Goal: Information Seeking & Learning: Learn about a topic

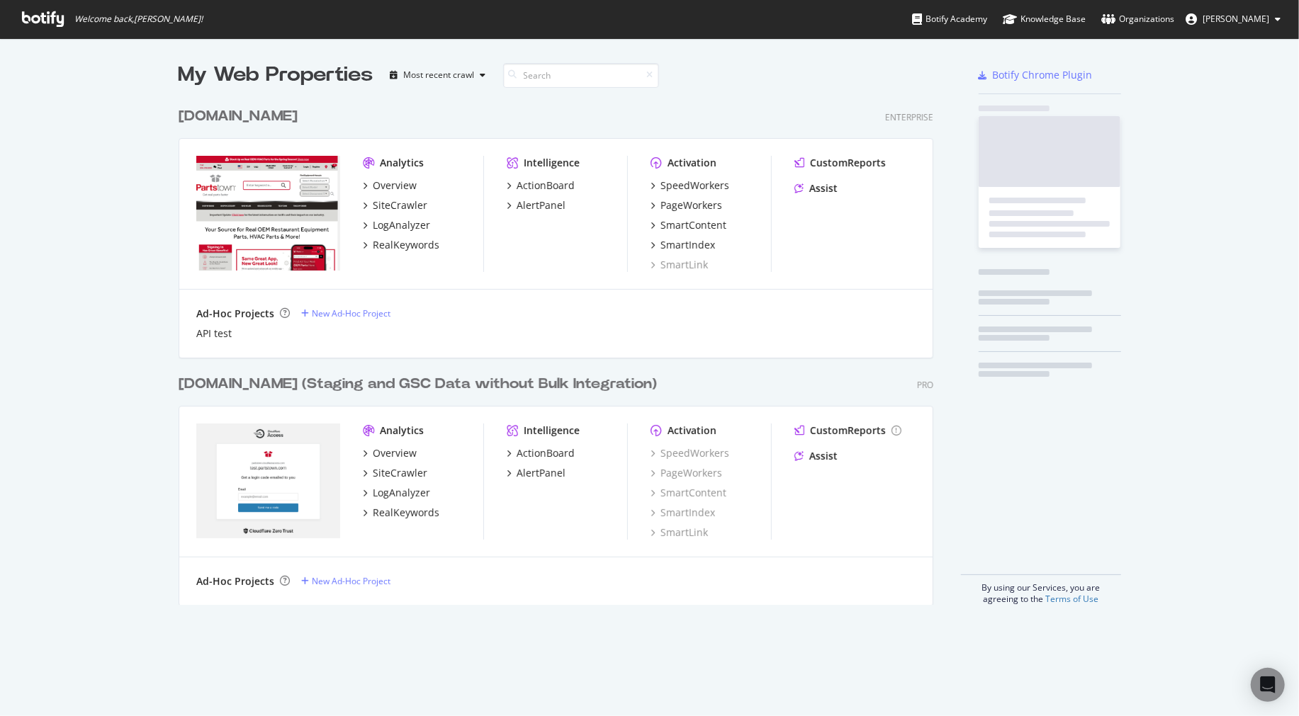
scroll to position [704, 1276]
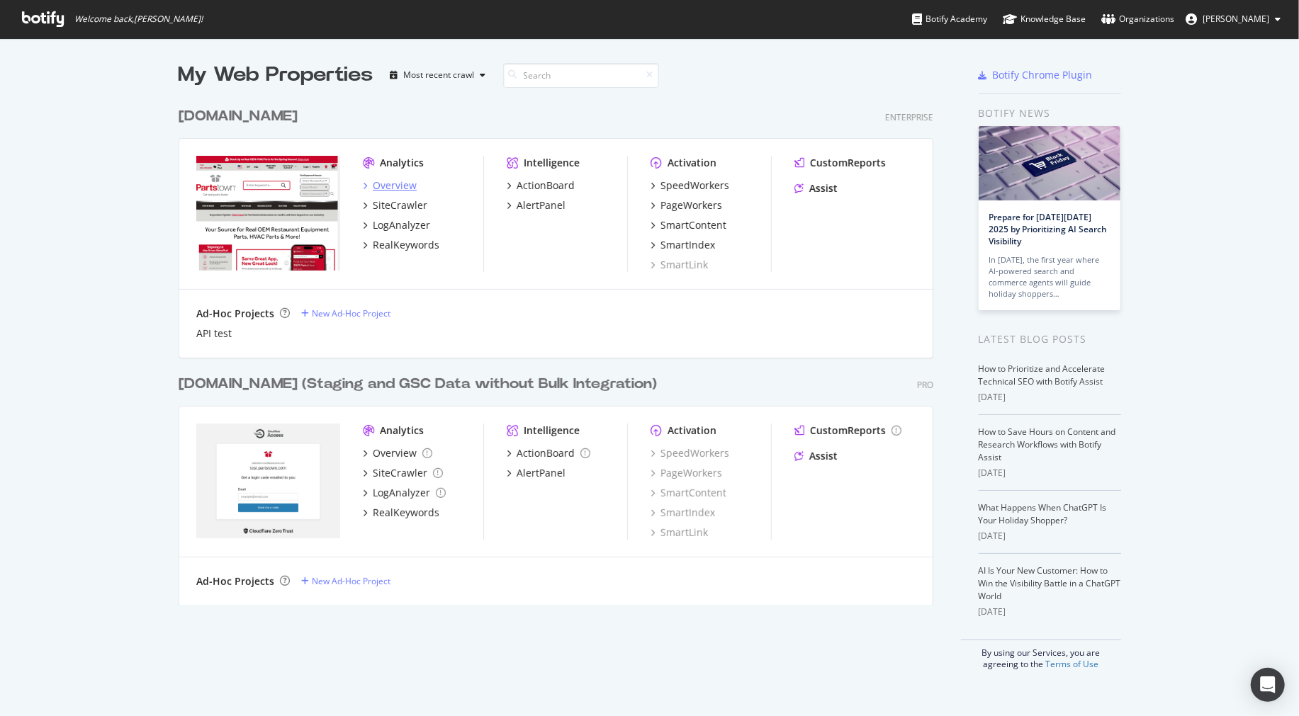
click at [373, 188] on div "Overview" at bounding box center [395, 186] width 44 height 14
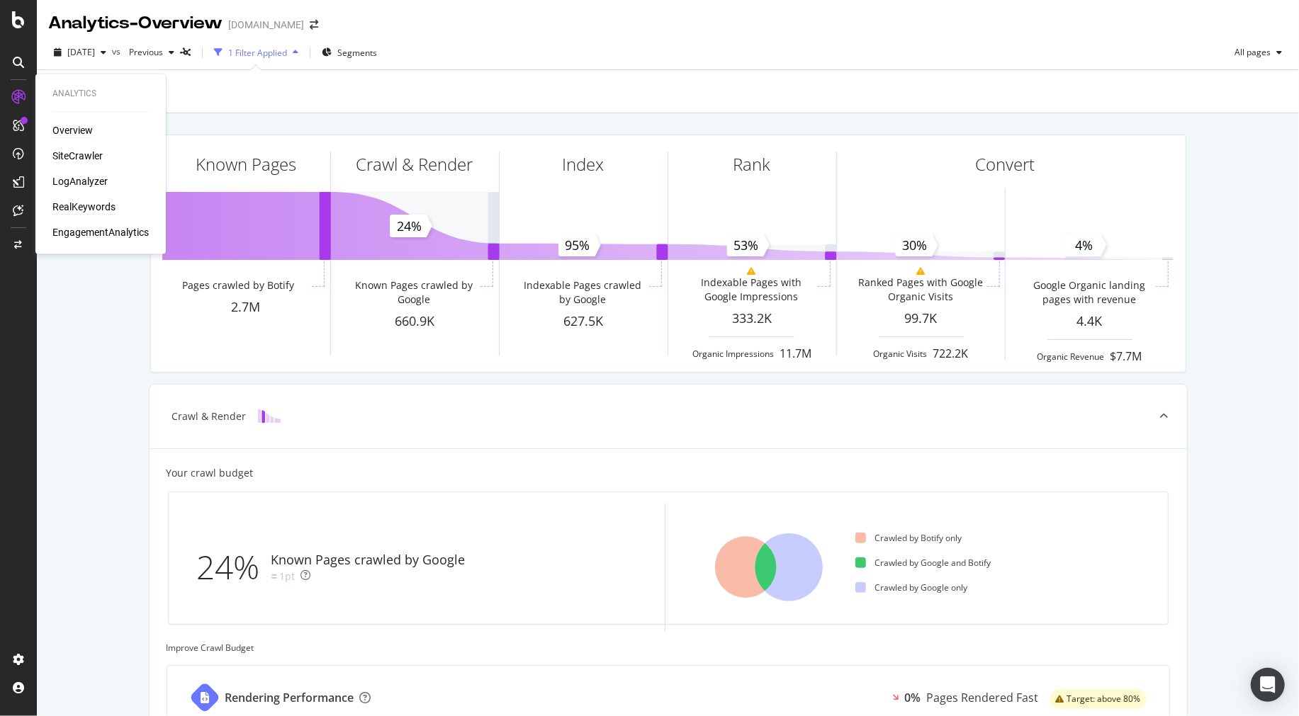
click at [103, 207] on div "RealKeywords" at bounding box center [83, 208] width 63 height 14
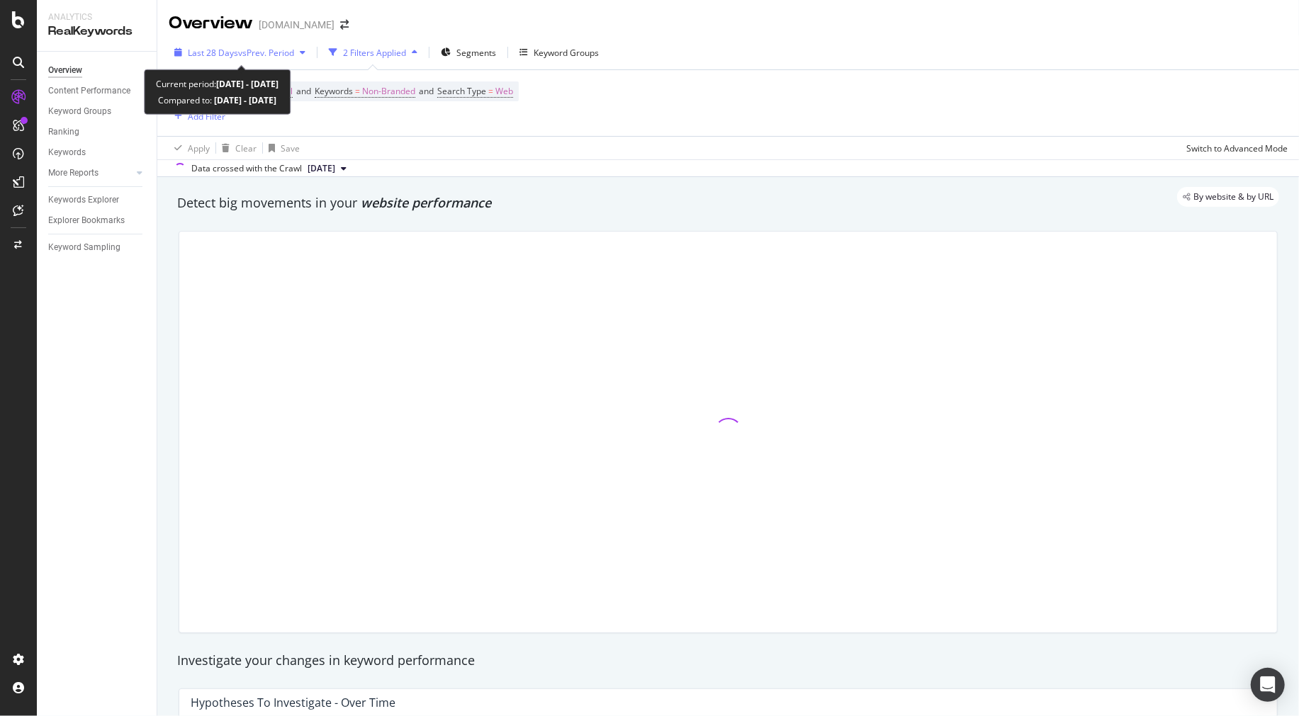
click at [244, 52] on span "vs Prev. Period" at bounding box center [266, 53] width 56 height 12
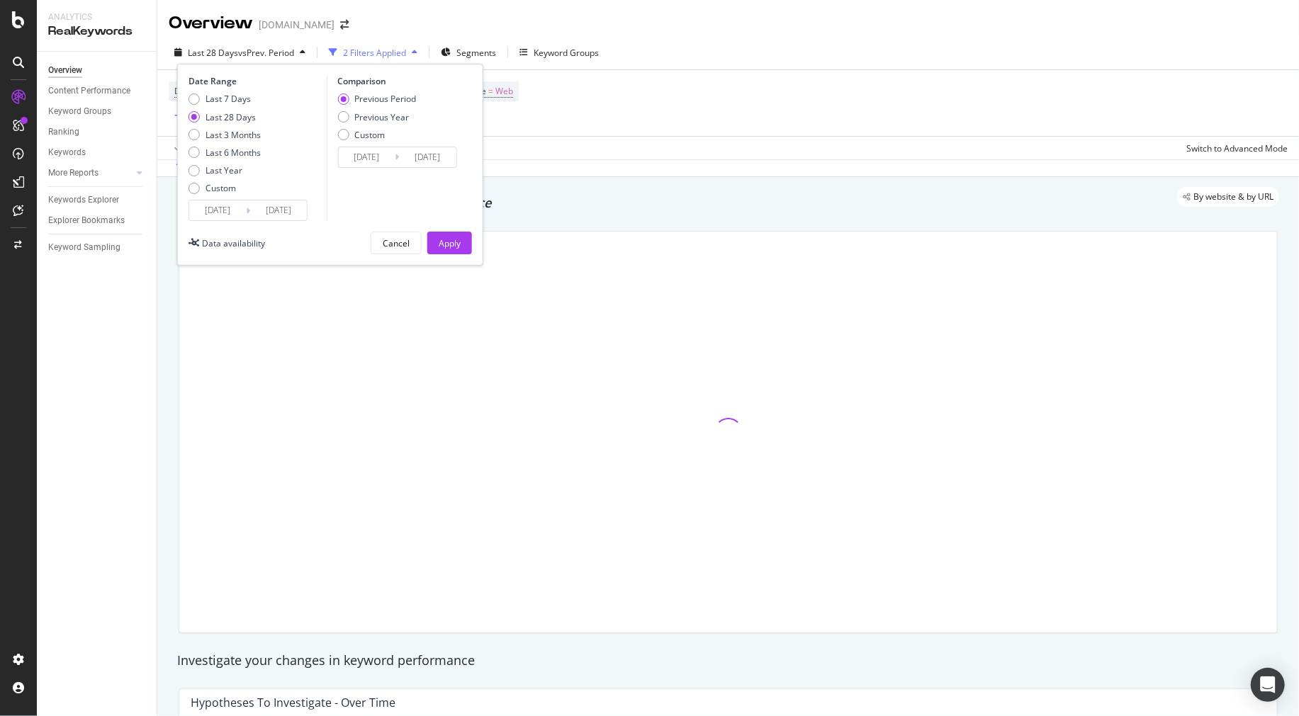
click at [201, 217] on input "[DATE]" at bounding box center [217, 211] width 57 height 20
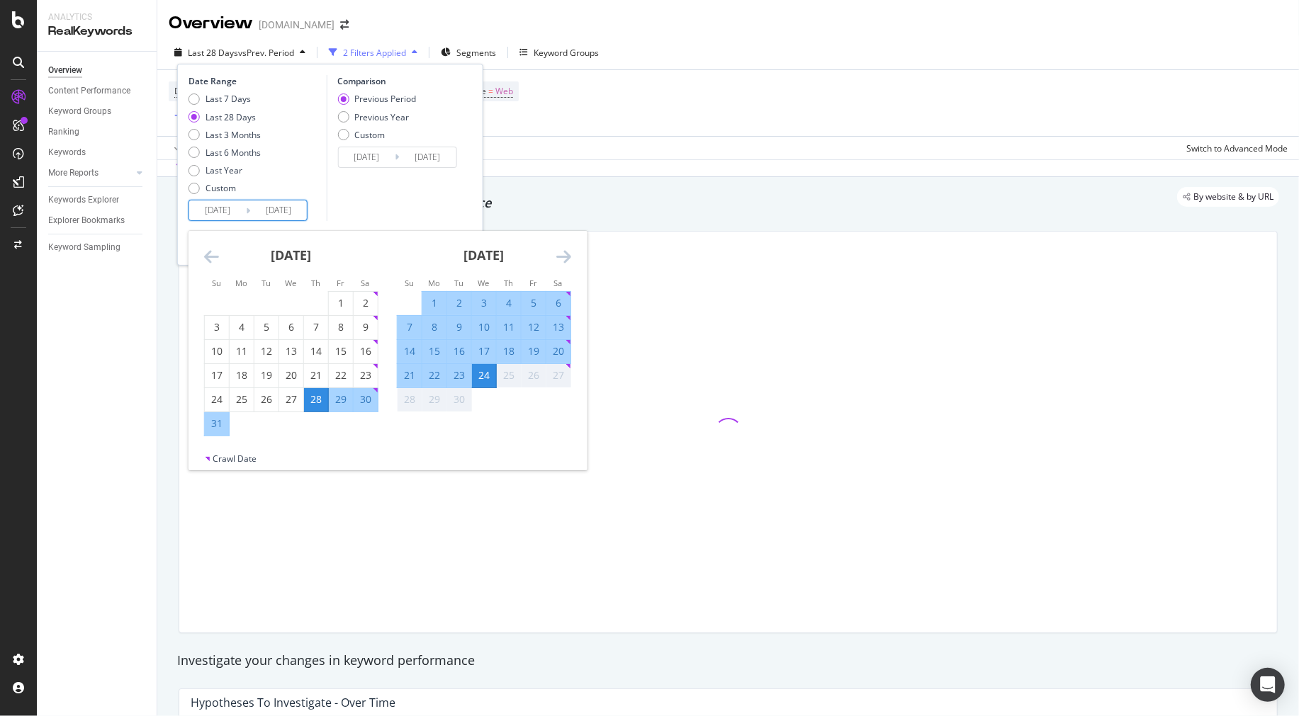
click at [405, 356] on div "14" at bounding box center [410, 351] width 24 height 14
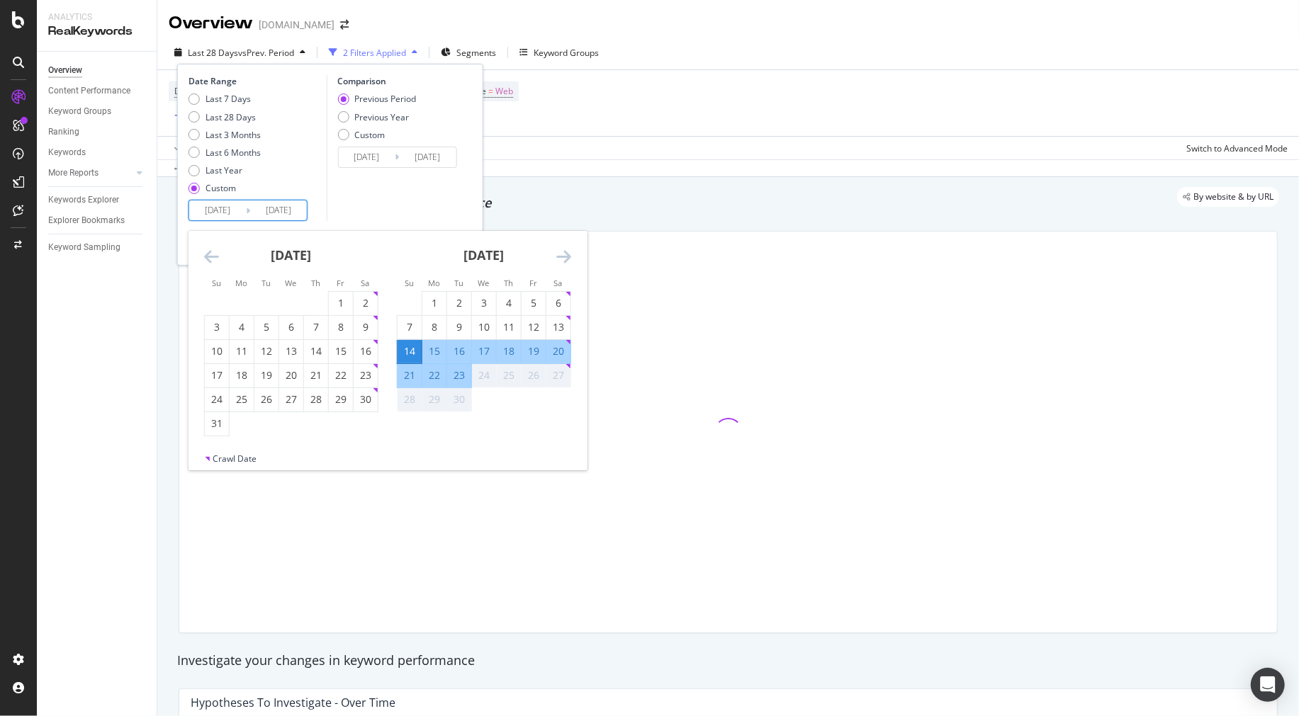
type input "[DATE]"
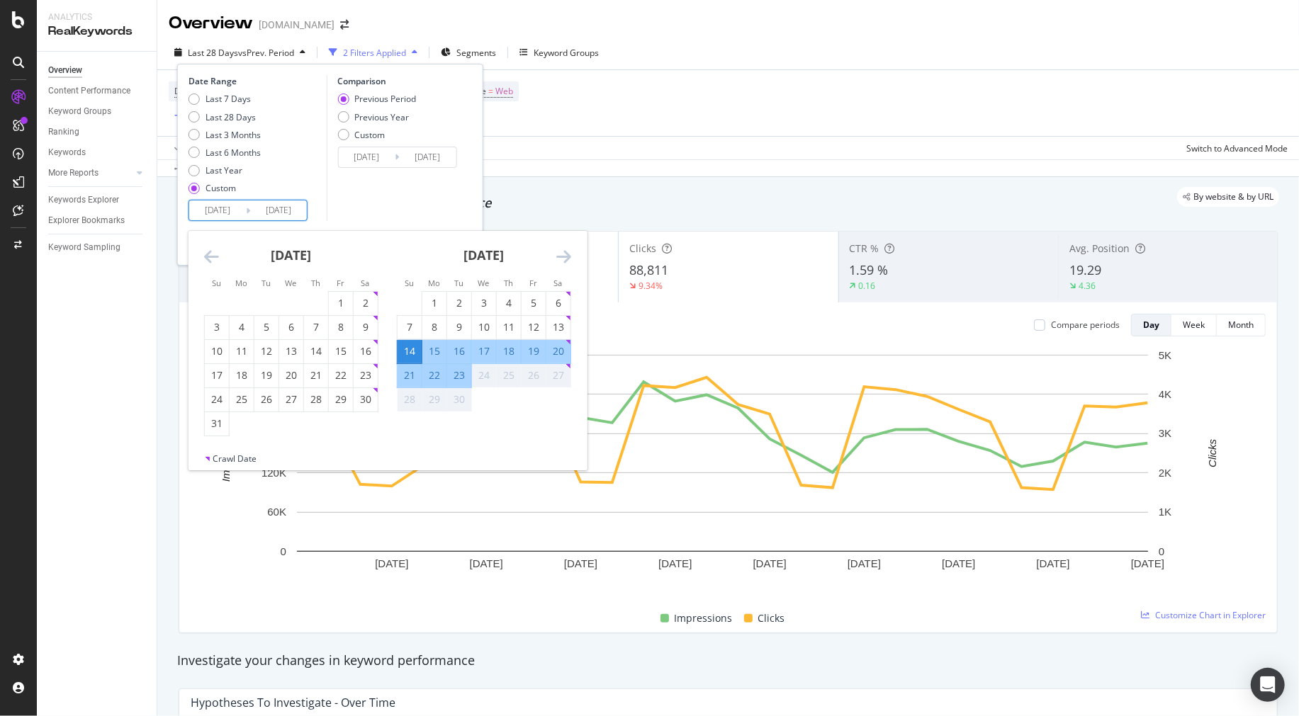
click at [551, 351] on div "20" at bounding box center [558, 351] width 24 height 14
type input "[DATE]"
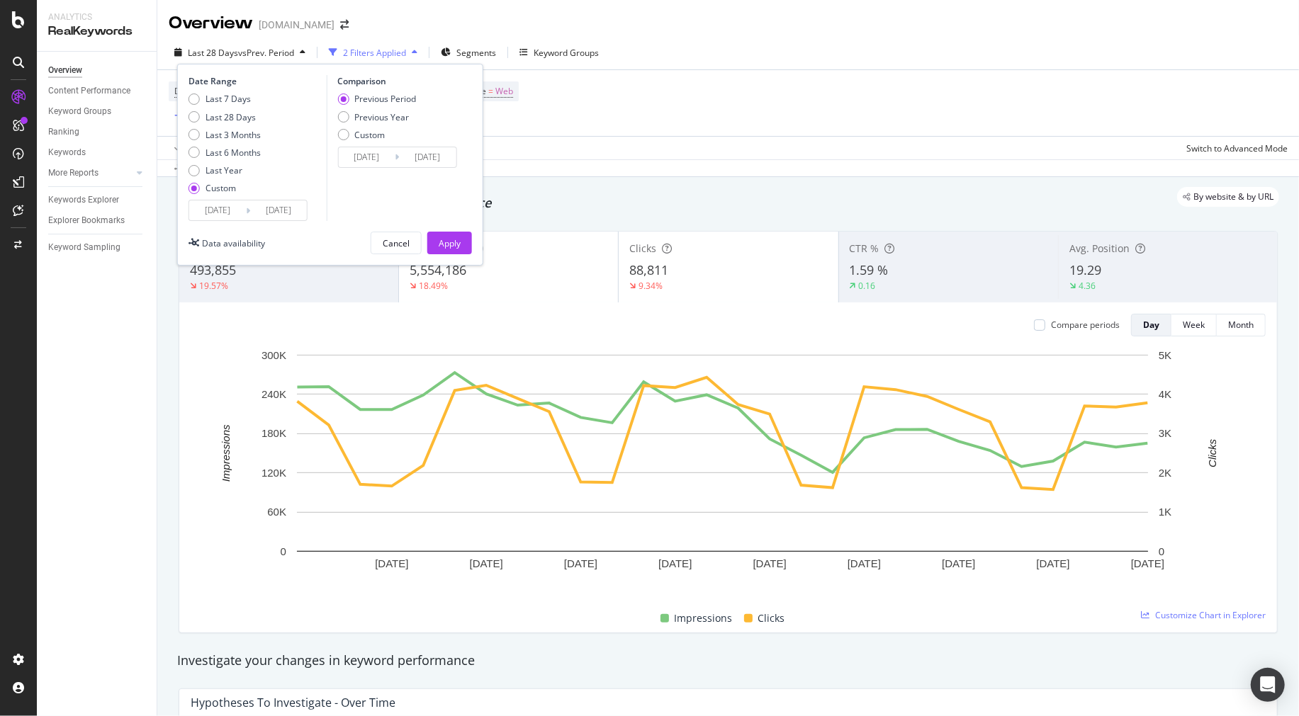
click at [222, 208] on input "[DATE]" at bounding box center [217, 211] width 57 height 20
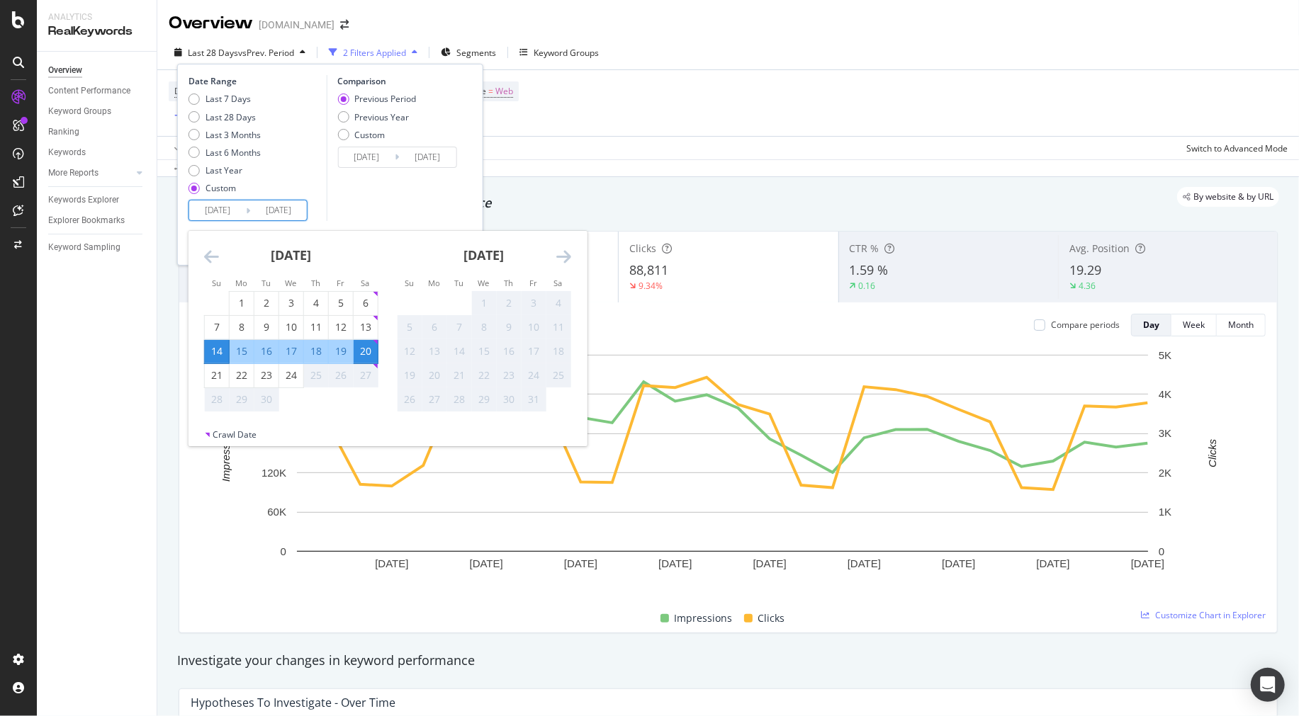
click at [351, 200] on div "Comparison Previous Period Previous Year Custom [DATE] Navigate forward to inte…" at bounding box center [393, 148] width 135 height 146
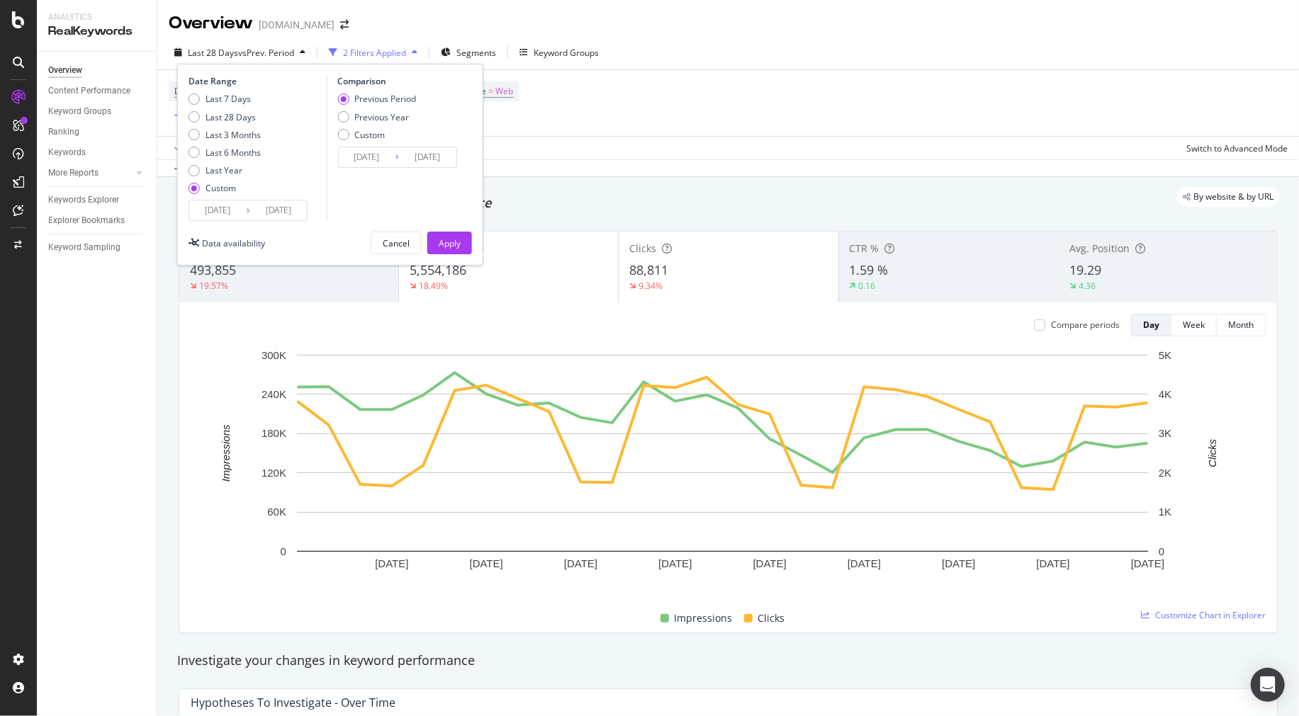
click at [373, 147] on input "[DATE]" at bounding box center [366, 157] width 57 height 20
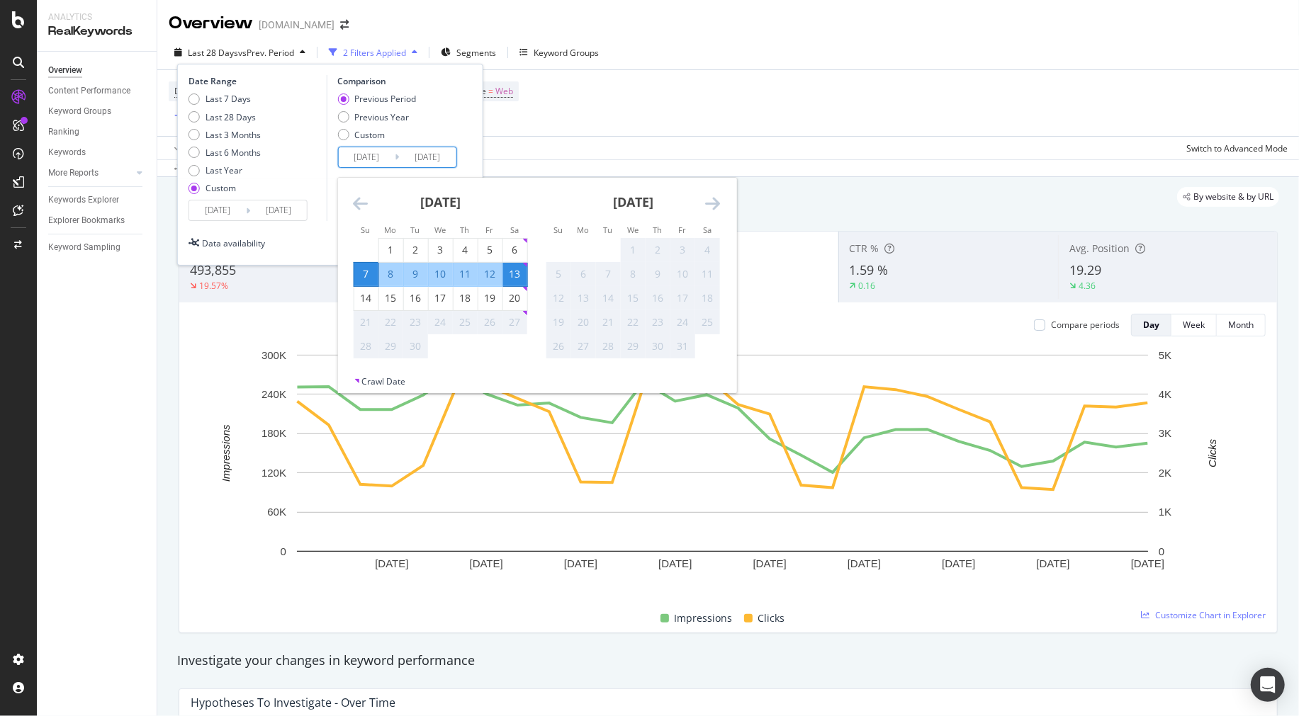
click at [327, 197] on div "Comparison Previous Period Previous Year Custom [DATE] Navigate forward to inte…" at bounding box center [393, 148] width 135 height 146
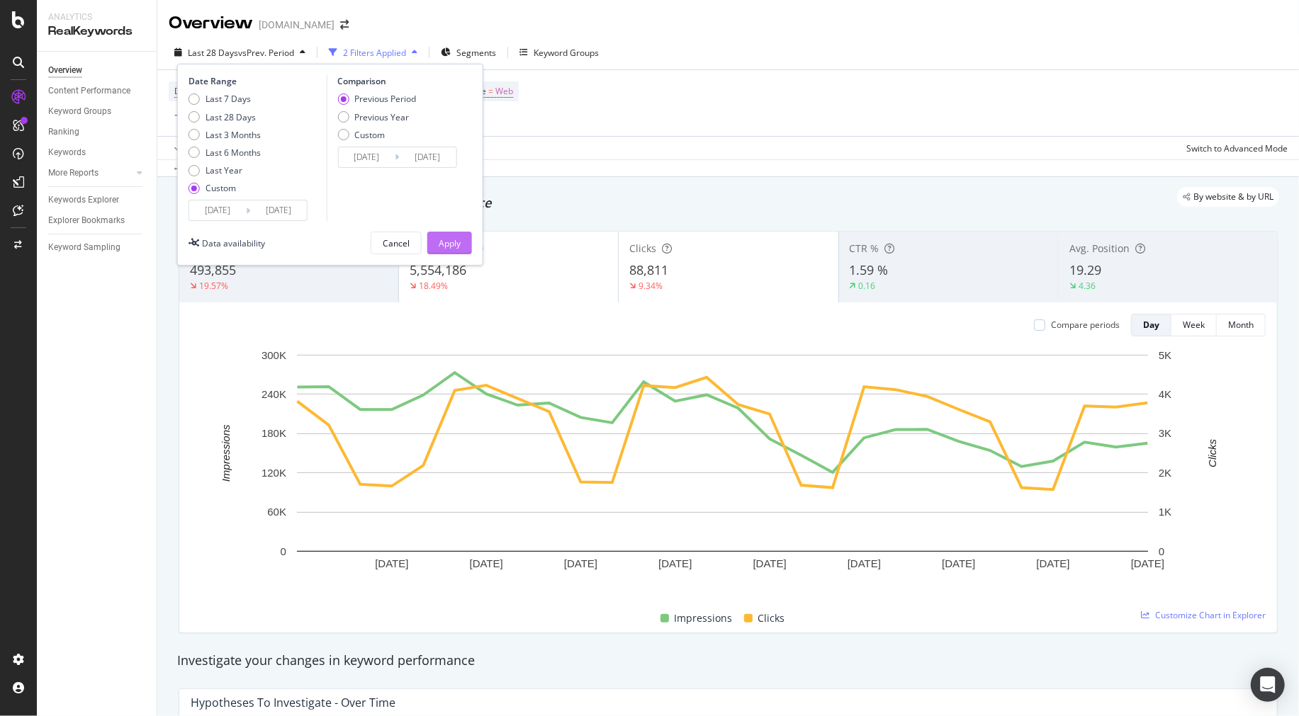
click at [466, 236] on button "Apply" at bounding box center [449, 243] width 45 height 23
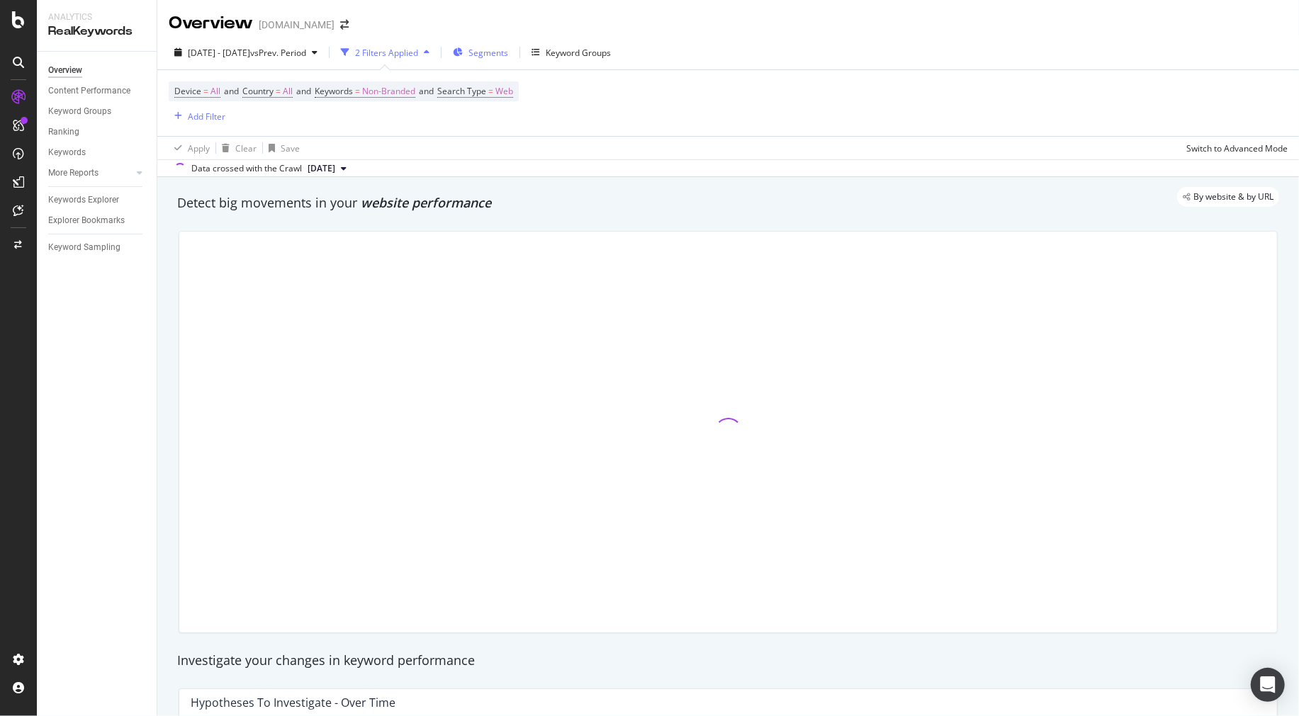
click at [504, 46] on div "Segments" at bounding box center [480, 52] width 55 height 21
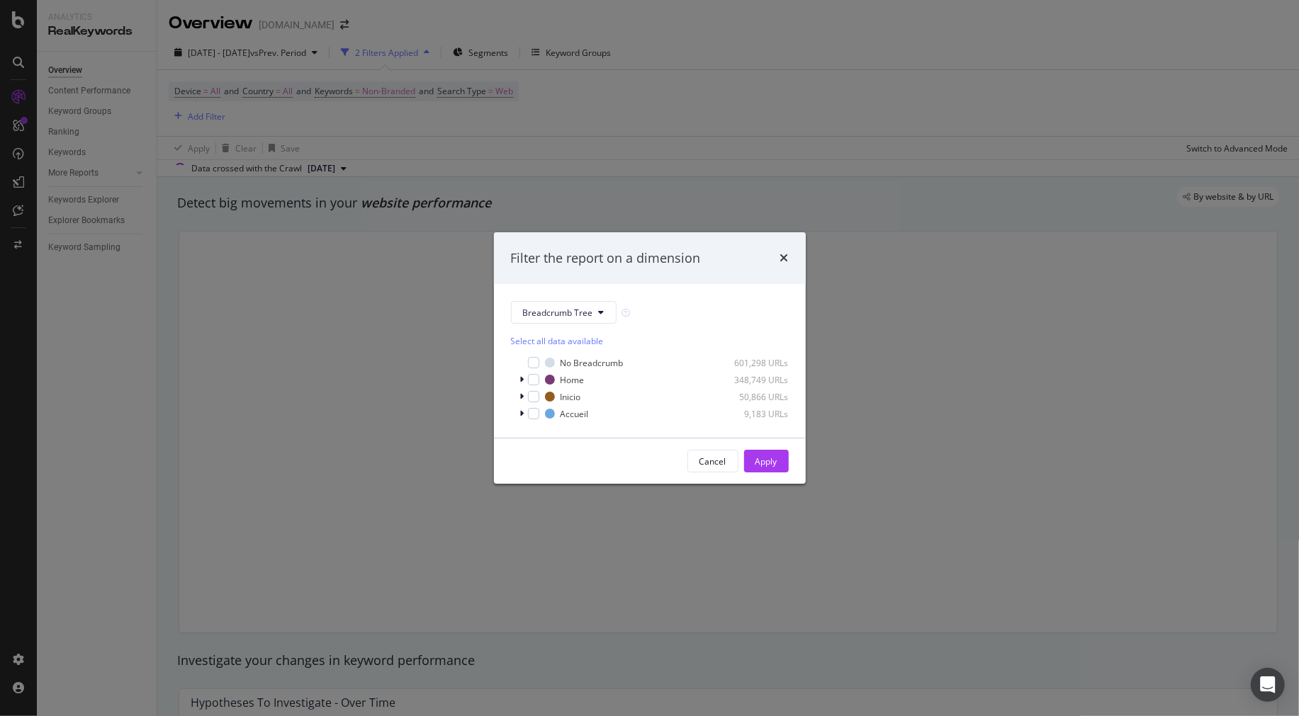
click at [405, 293] on div "Filter the report on a dimension Breadcrumb Tree Select all data available No B…" at bounding box center [649, 358] width 1299 height 716
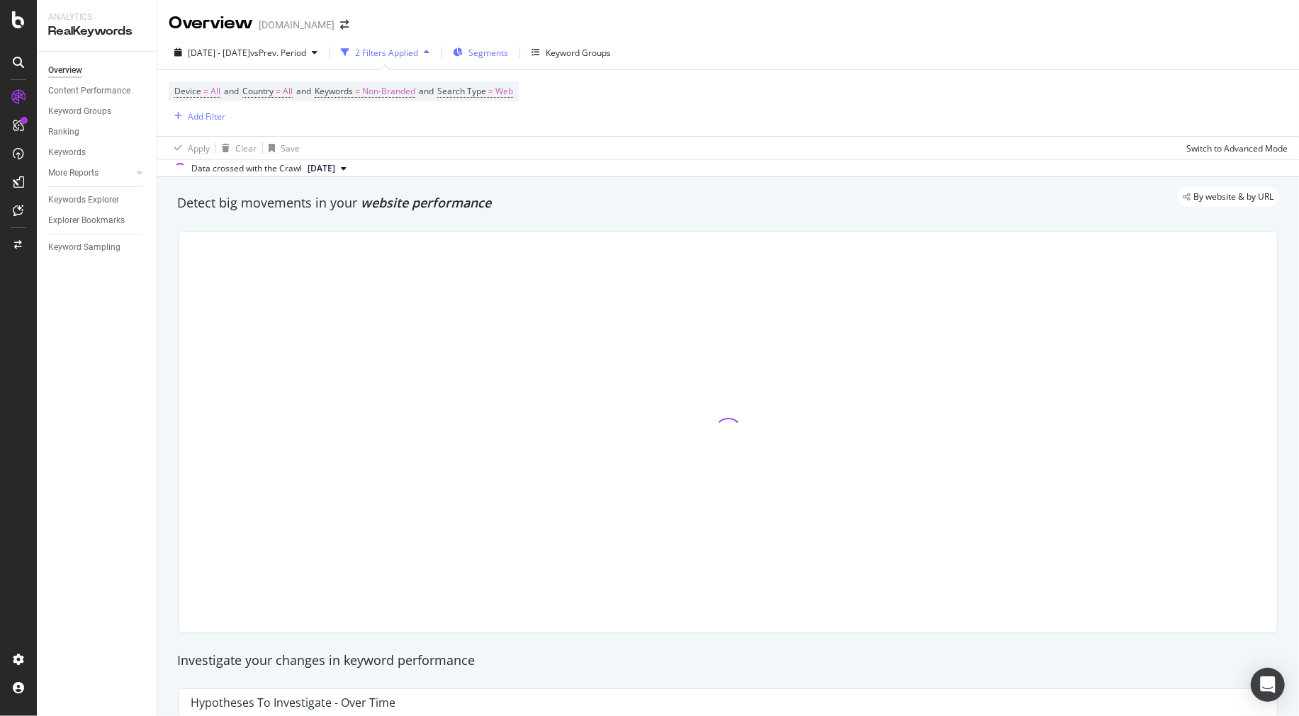
click at [508, 45] on div "Segments" at bounding box center [480, 52] width 55 height 21
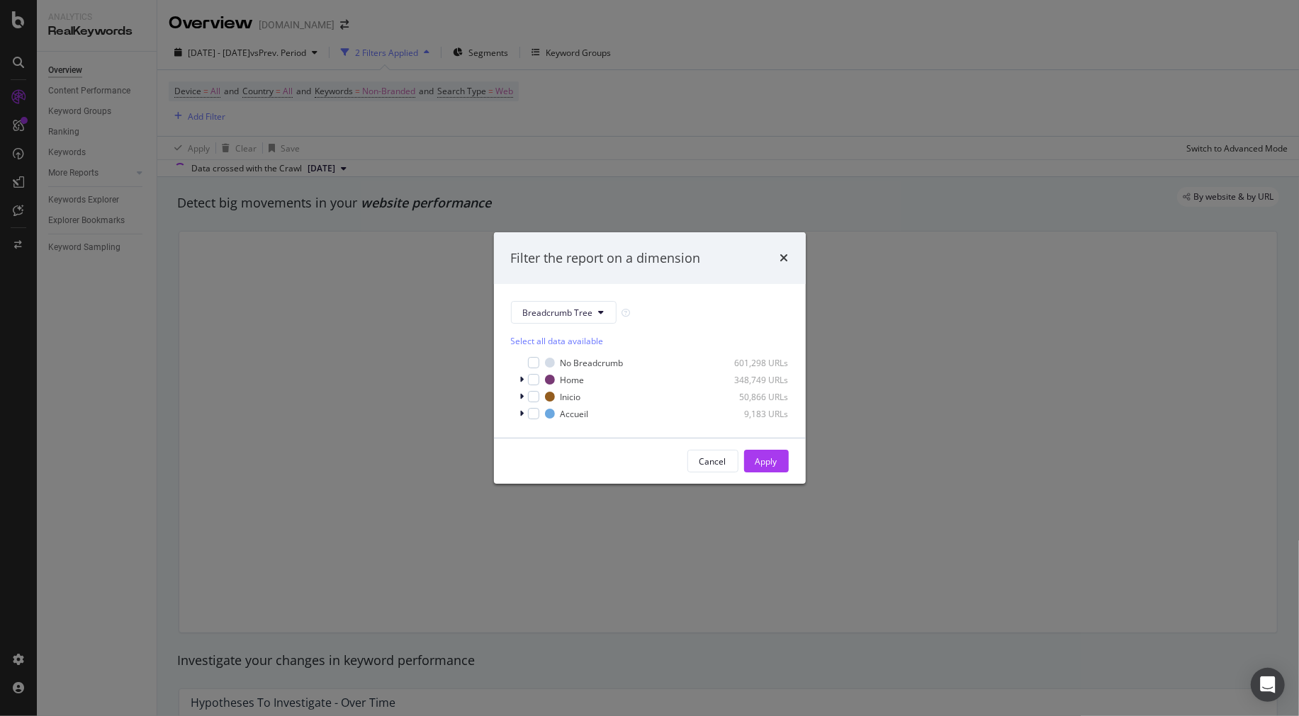
click at [565, 95] on div "Filter the report on a dimension Breadcrumb Tree Select all data available No B…" at bounding box center [649, 358] width 1299 height 716
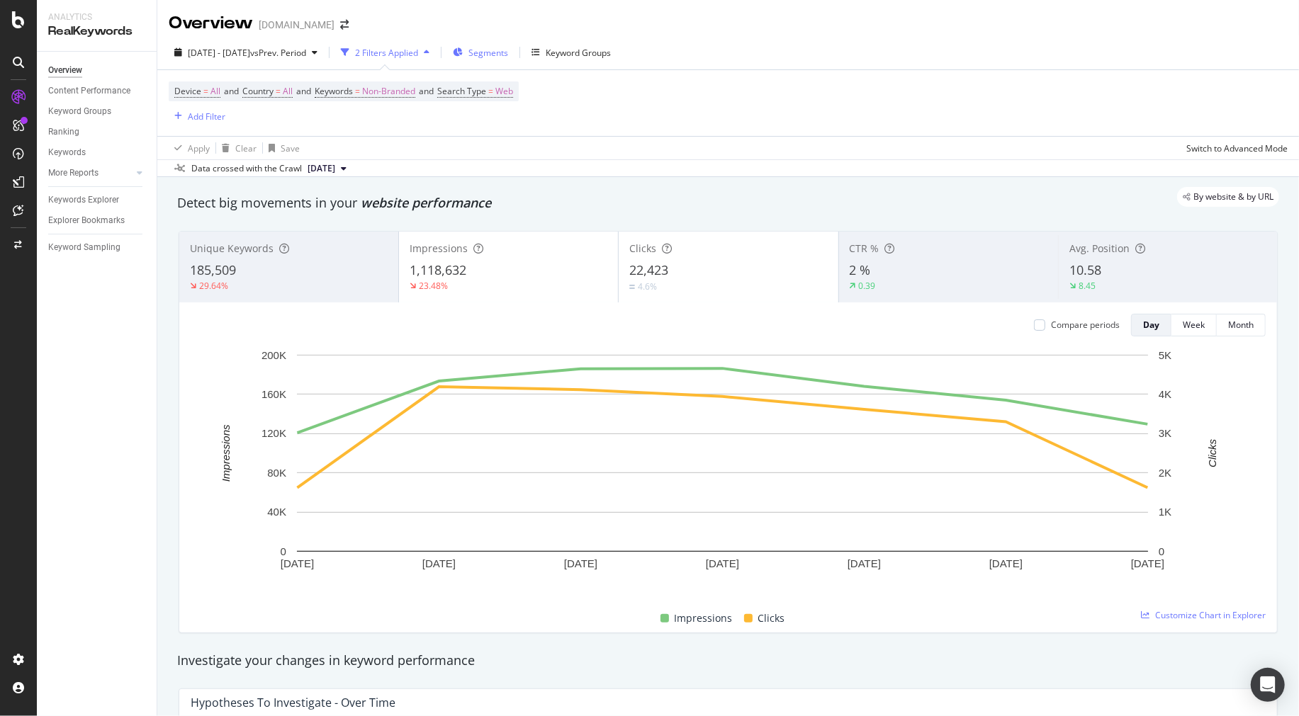
click at [463, 53] on icon "button" at bounding box center [458, 52] width 10 height 9
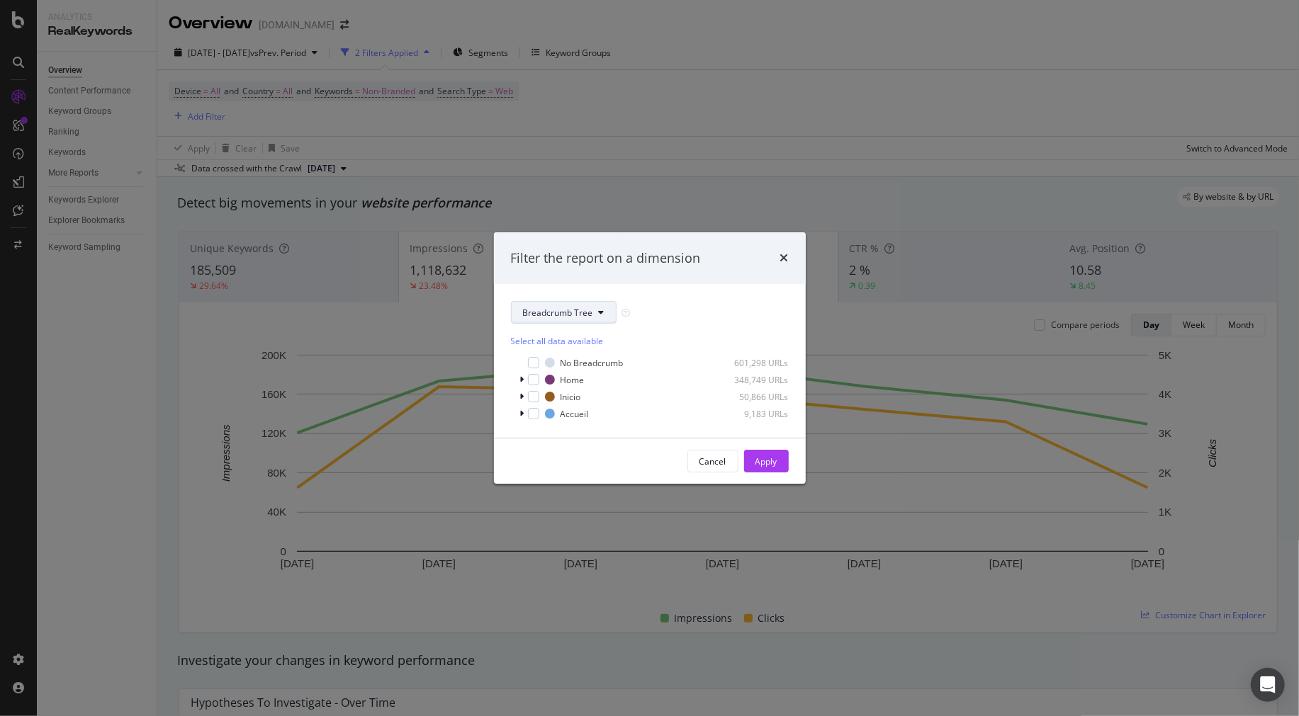
click at [589, 305] on button "Breadcrumb Tree" at bounding box center [564, 312] width 106 height 23
click at [562, 364] on span "pagetype" at bounding box center [568, 363] width 91 height 13
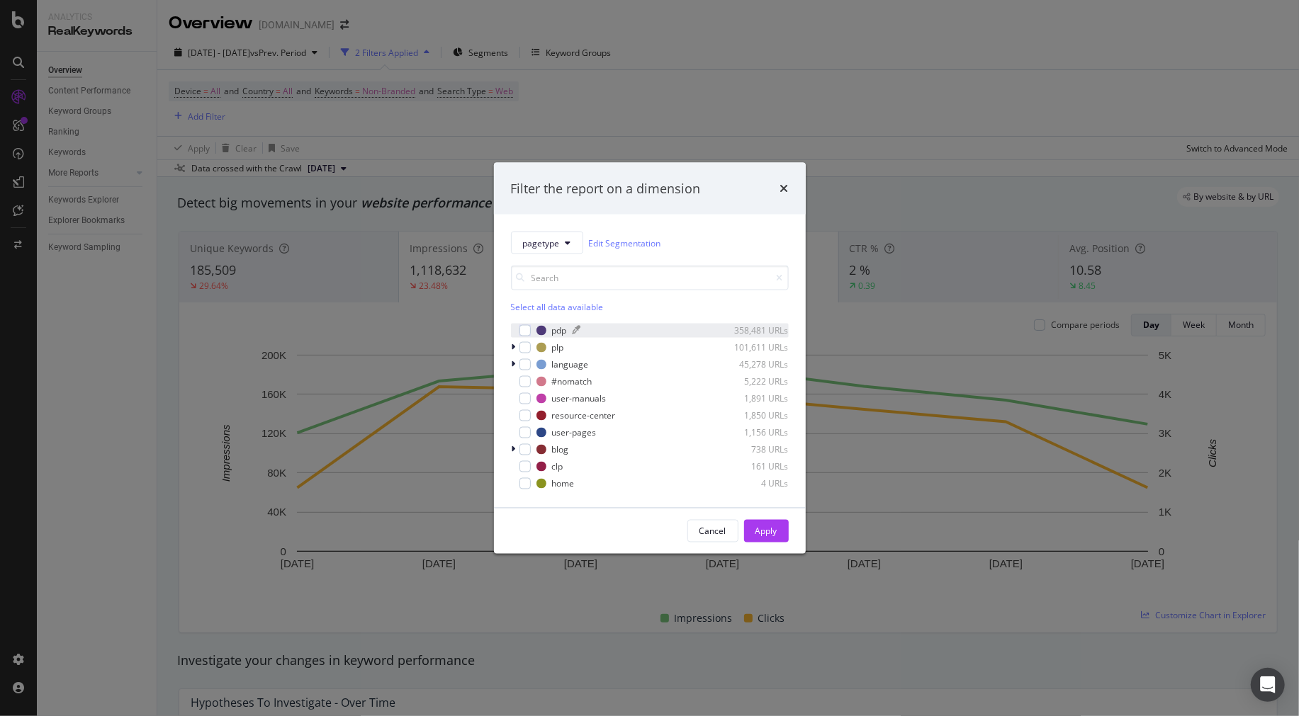
click at [547, 337] on div "pdp 358,481 URLs" at bounding box center [662, 331] width 252 height 12
click at [764, 539] on div "Apply" at bounding box center [766, 531] width 22 height 21
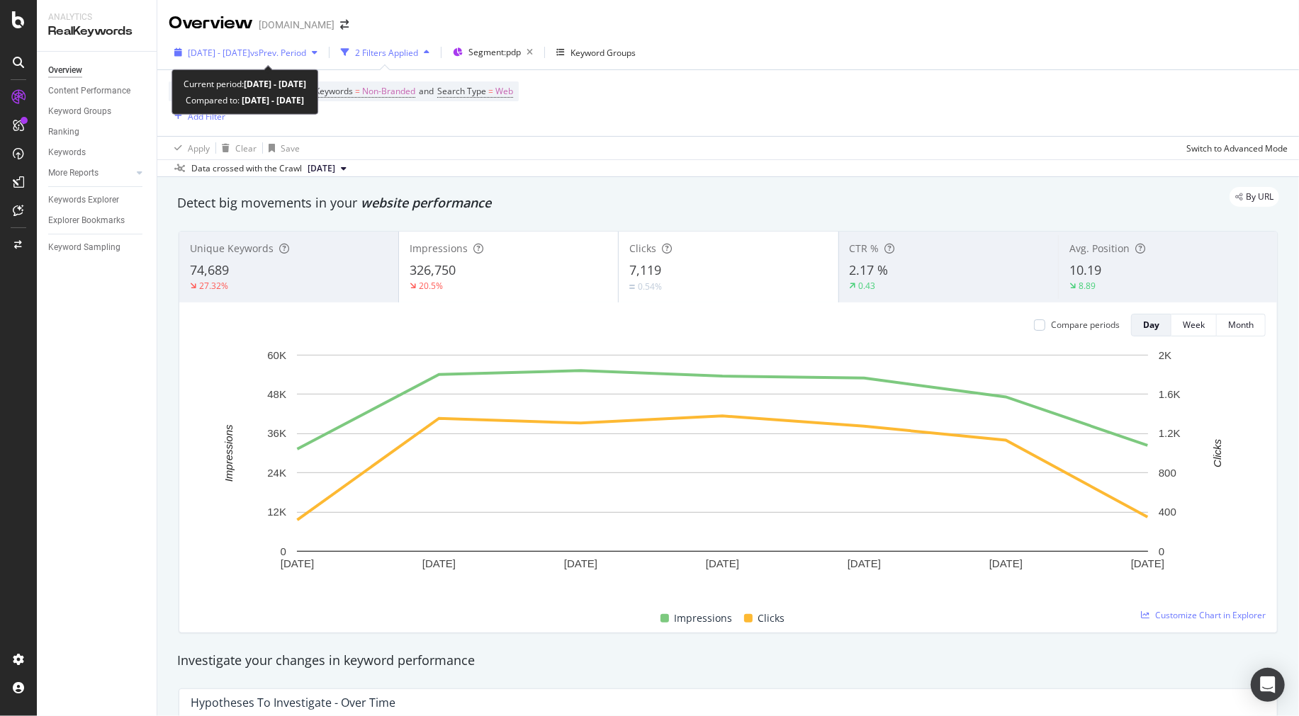
click at [200, 52] on span "[DATE] - [DATE]" at bounding box center [219, 53] width 62 height 12
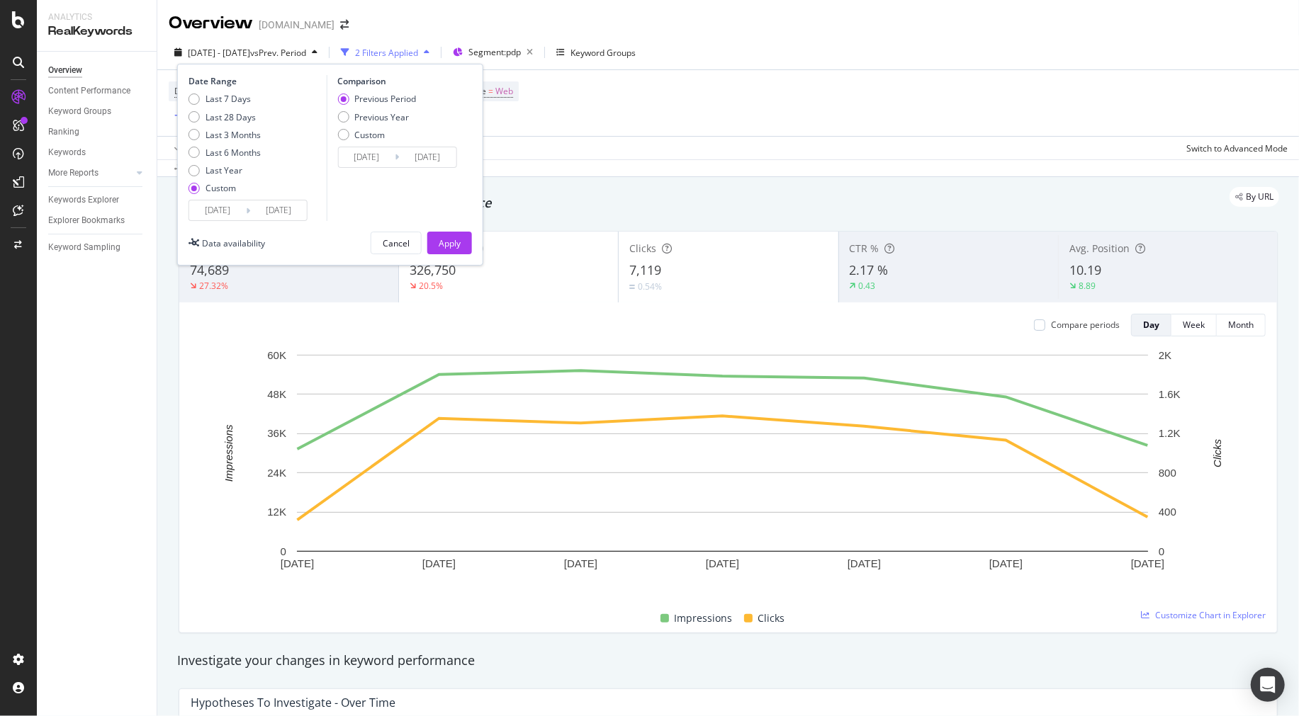
click at [392, 151] on input "[DATE]" at bounding box center [366, 157] width 57 height 20
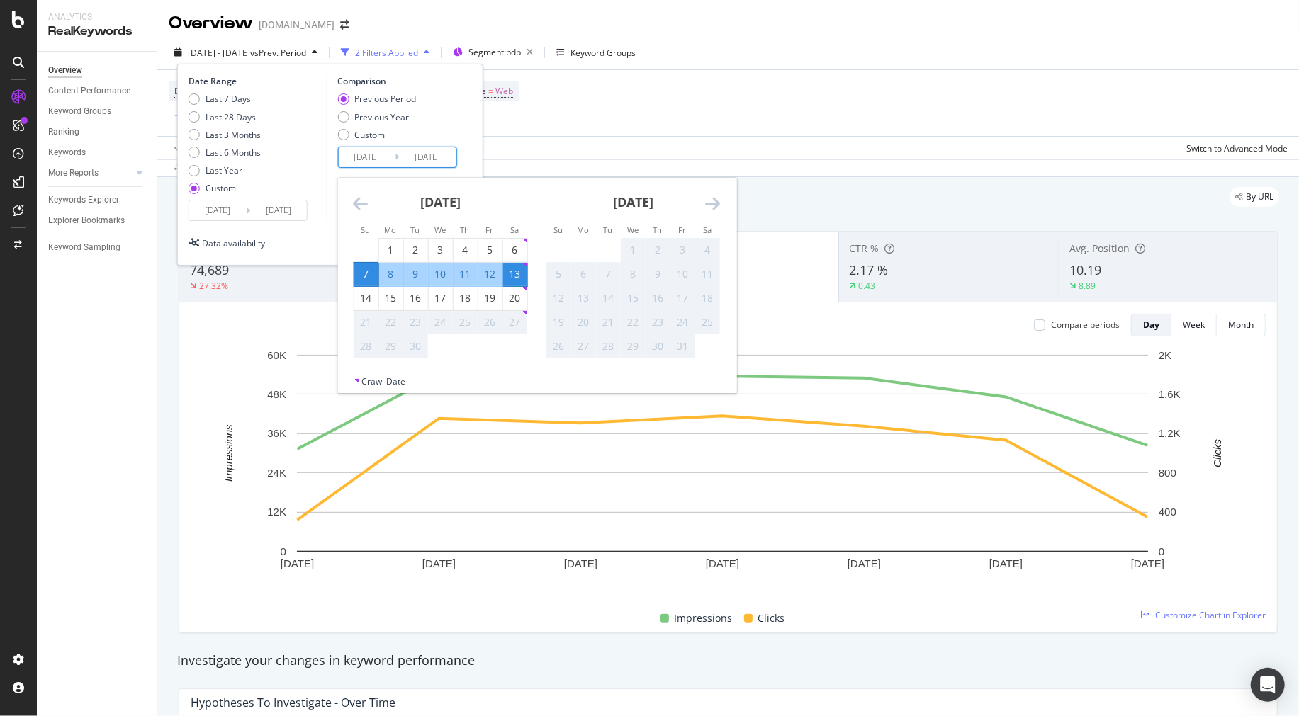
click at [365, 156] on input "[DATE]" at bounding box center [366, 157] width 57 height 20
click at [199, 206] on input "[DATE]" at bounding box center [217, 211] width 57 height 20
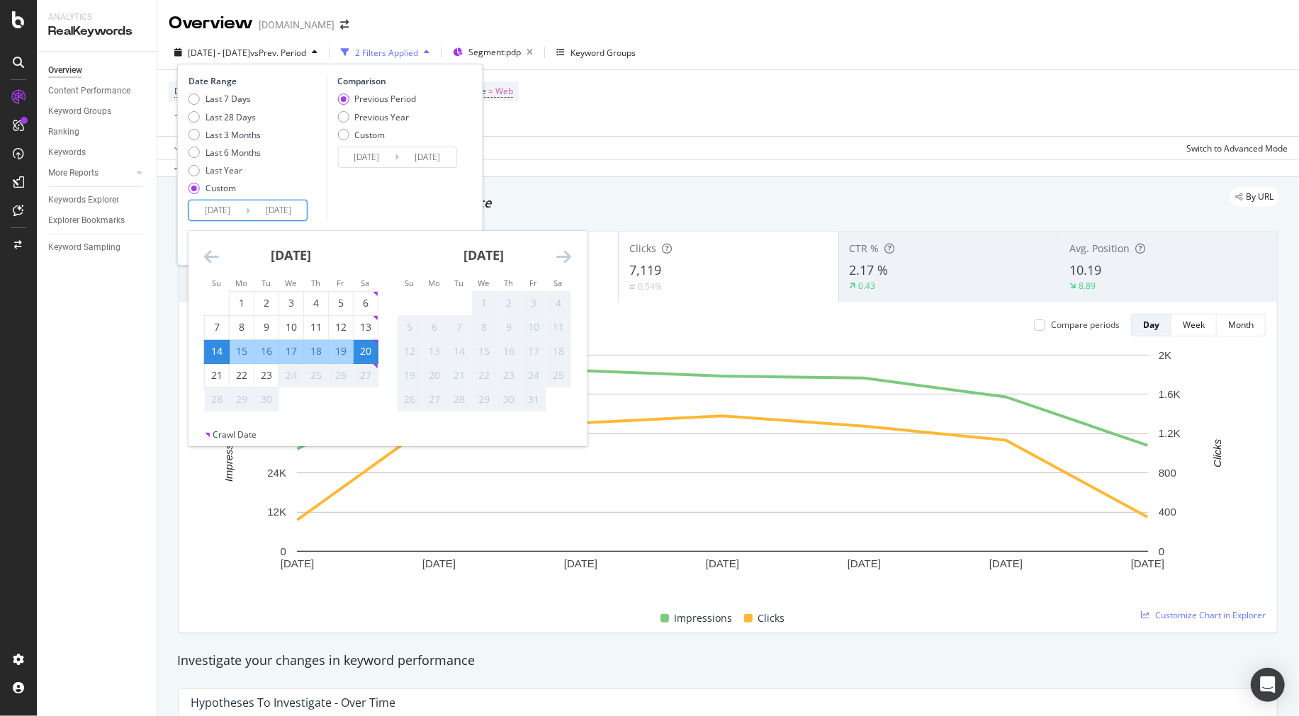
click at [364, 189] on div "Comparison Previous Period Previous Year Custom [DATE] Navigate forward to inte…" at bounding box center [393, 148] width 135 height 146
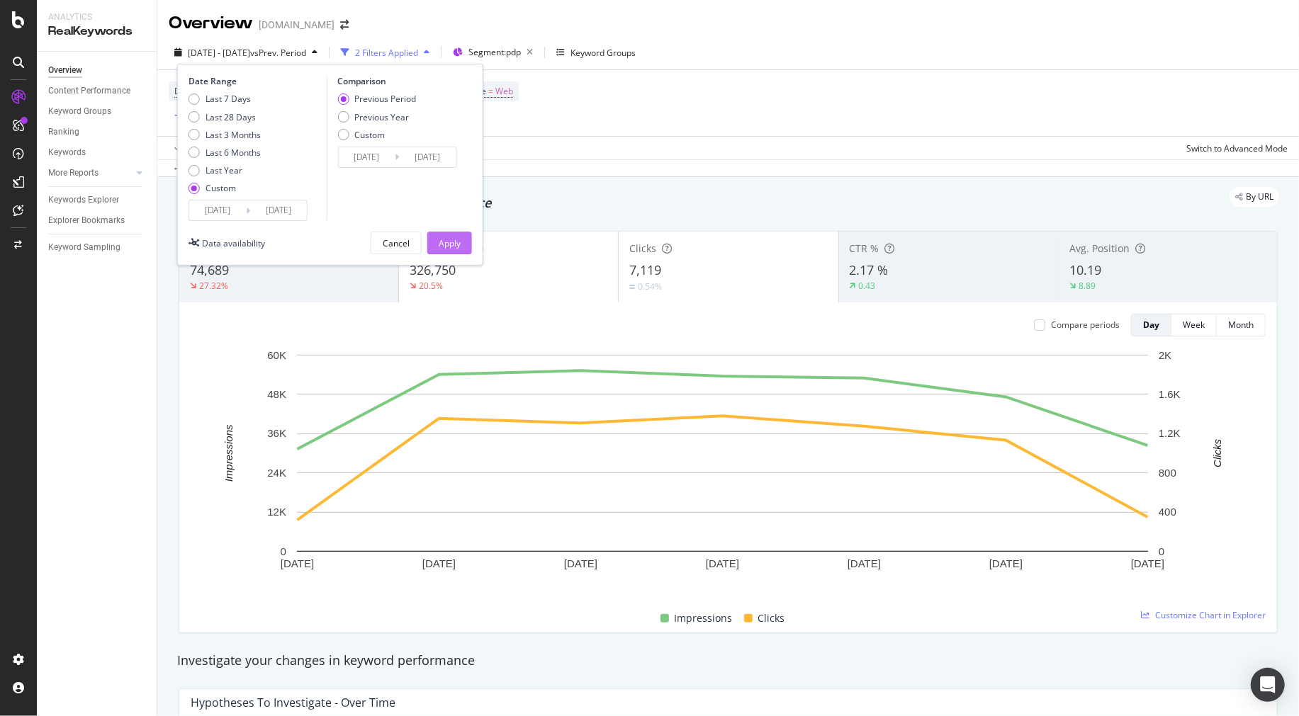
click at [446, 232] on div "Apply" at bounding box center [450, 242] width 22 height 21
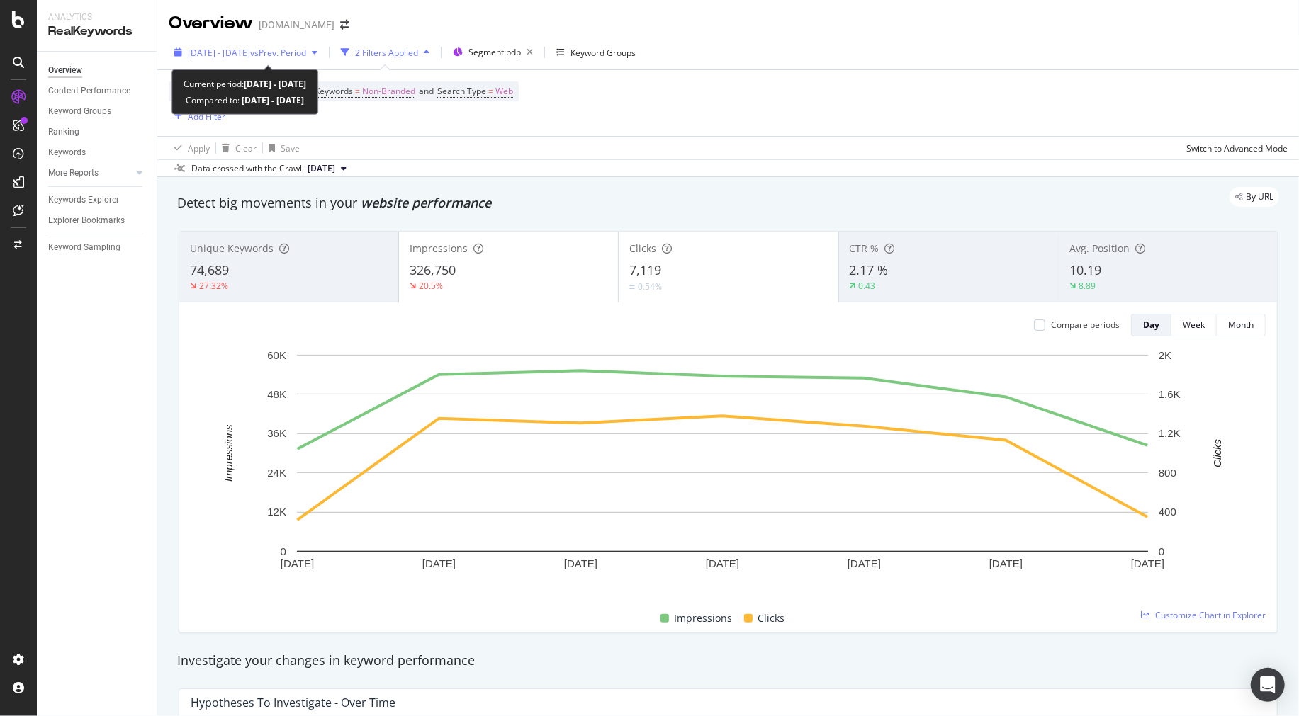
click at [309, 60] on div "[DATE] - [DATE] vs Prev. Period" at bounding box center [246, 52] width 154 height 21
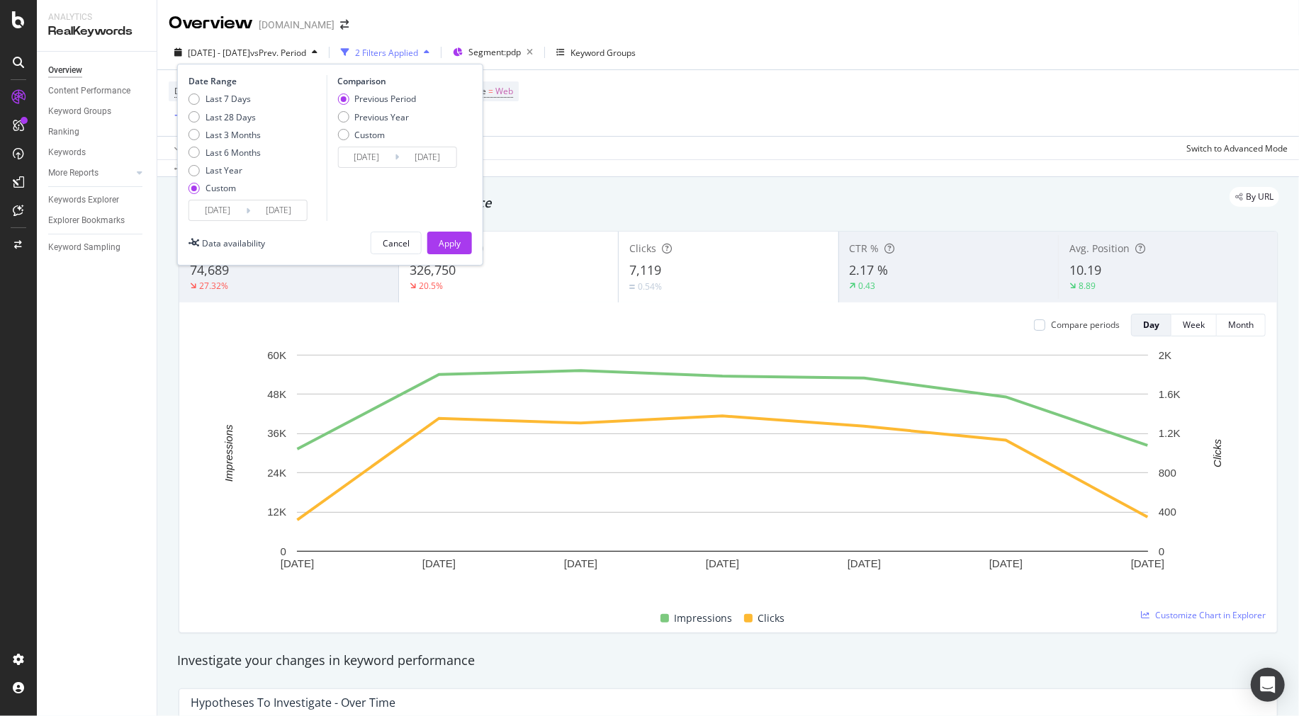
click at [204, 211] on input "[DATE]" at bounding box center [217, 211] width 57 height 20
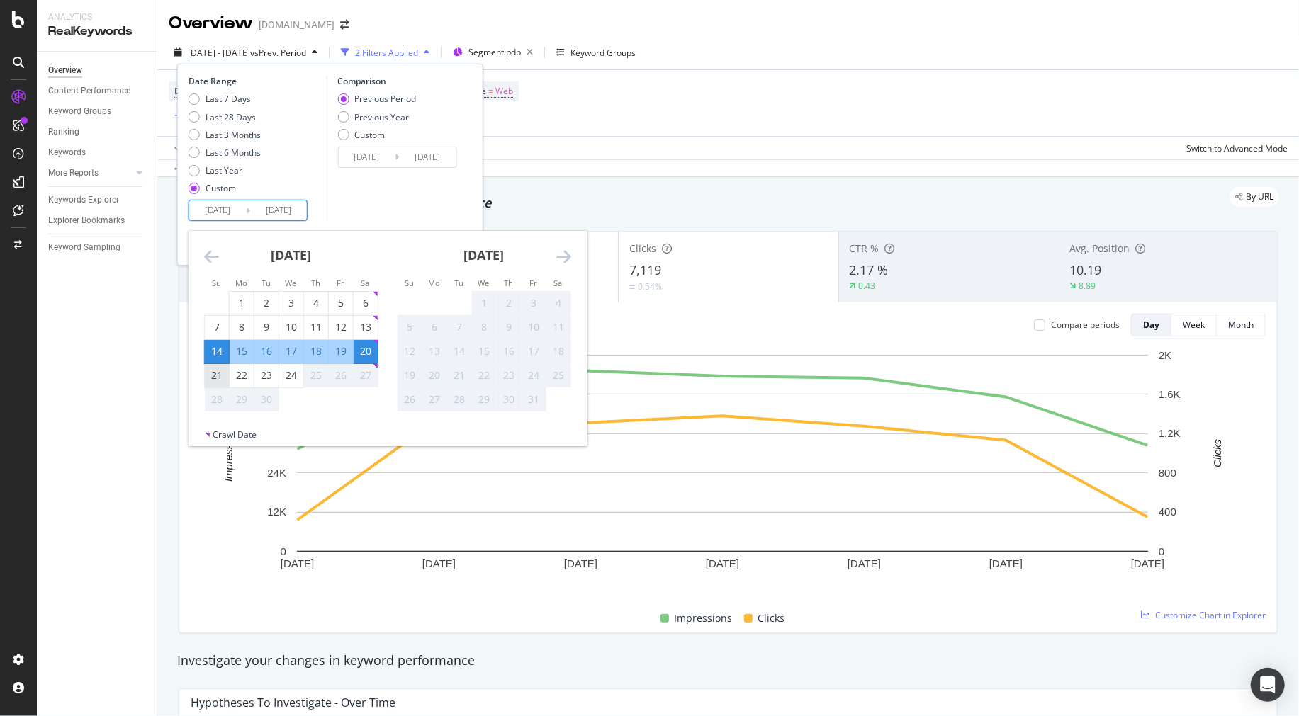
click at [208, 373] on div "21" at bounding box center [217, 376] width 24 height 14
type input "[DATE]"
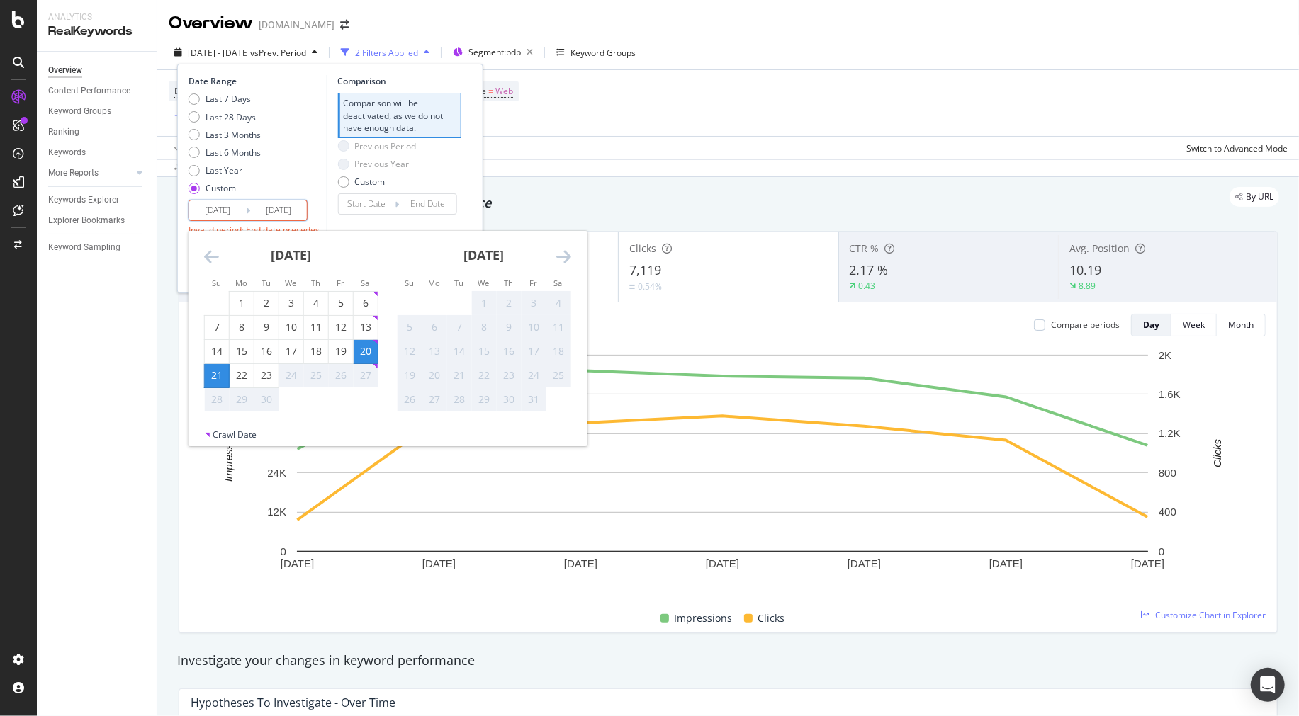
click at [373, 377] on div "27" at bounding box center [366, 376] width 24 height 14
click at [364, 376] on div "27" at bounding box center [366, 376] width 24 height 14
click at [364, 374] on div "27" at bounding box center [366, 376] width 24 height 14
click at [364, 373] on div "27" at bounding box center [366, 376] width 24 height 14
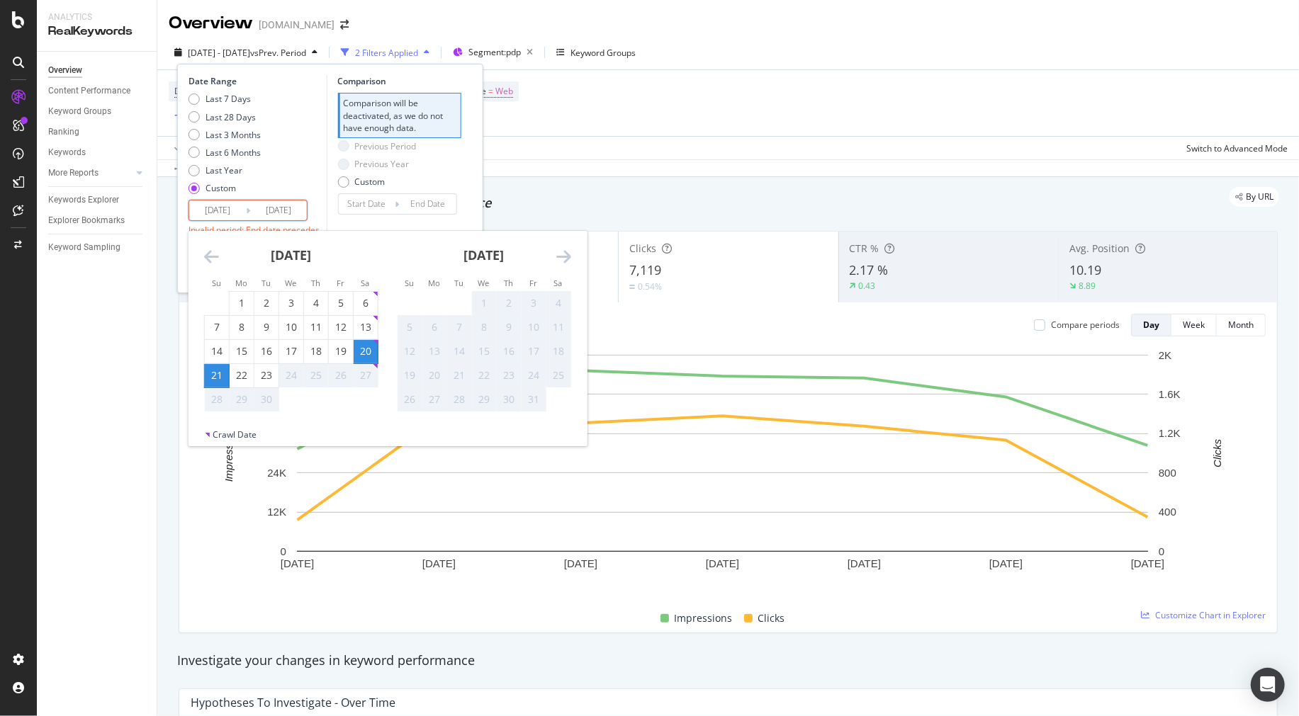
click at [365, 372] on div "27" at bounding box center [366, 376] width 24 height 14
click at [288, 380] on div "24" at bounding box center [291, 376] width 24 height 14
type input "[DATE]"
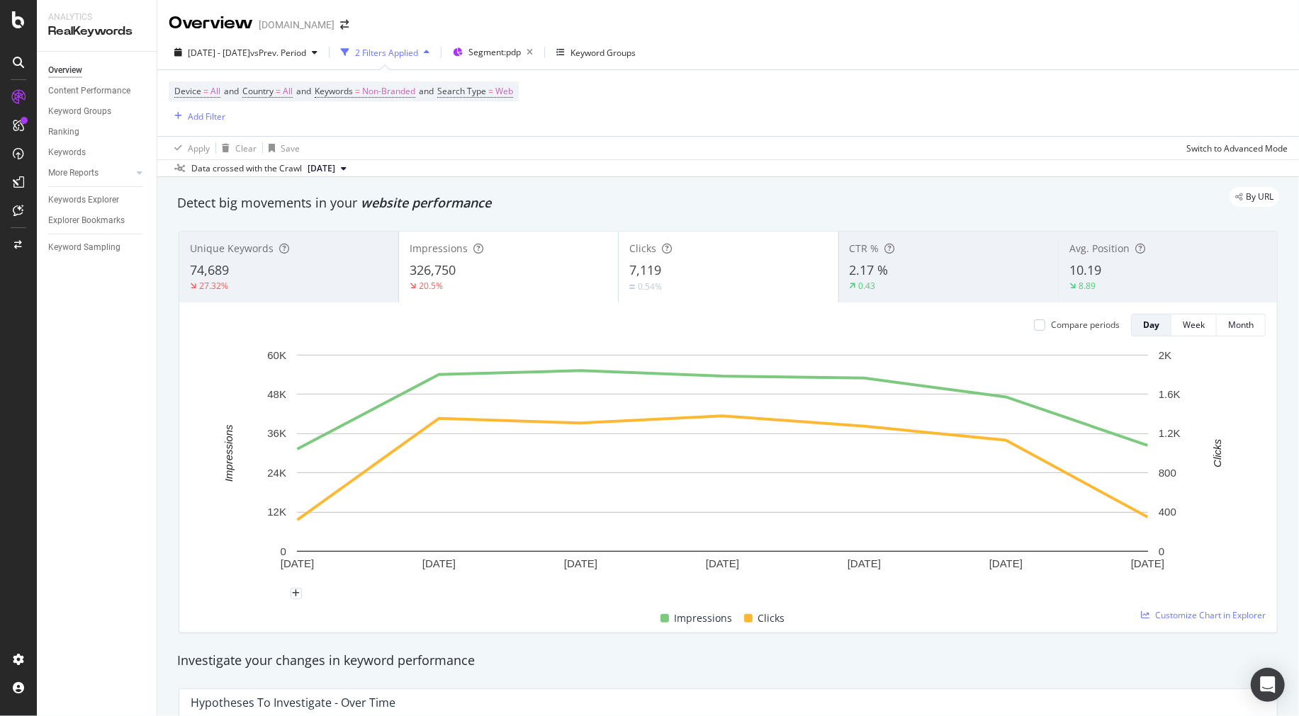
drag, startPoint x: 296, startPoint y: 378, endPoint x: 356, endPoint y: 376, distance: 59.5
click at [356, 376] on icon "[DATE] [DATE] [DATE] [DATE] [DATE] [DATE] [DATE] 0 12K 24K 36K 48K 60K 0 400 80…" at bounding box center [723, 471] width 1064 height 246
